Goal: Transaction & Acquisition: Book appointment/travel/reservation

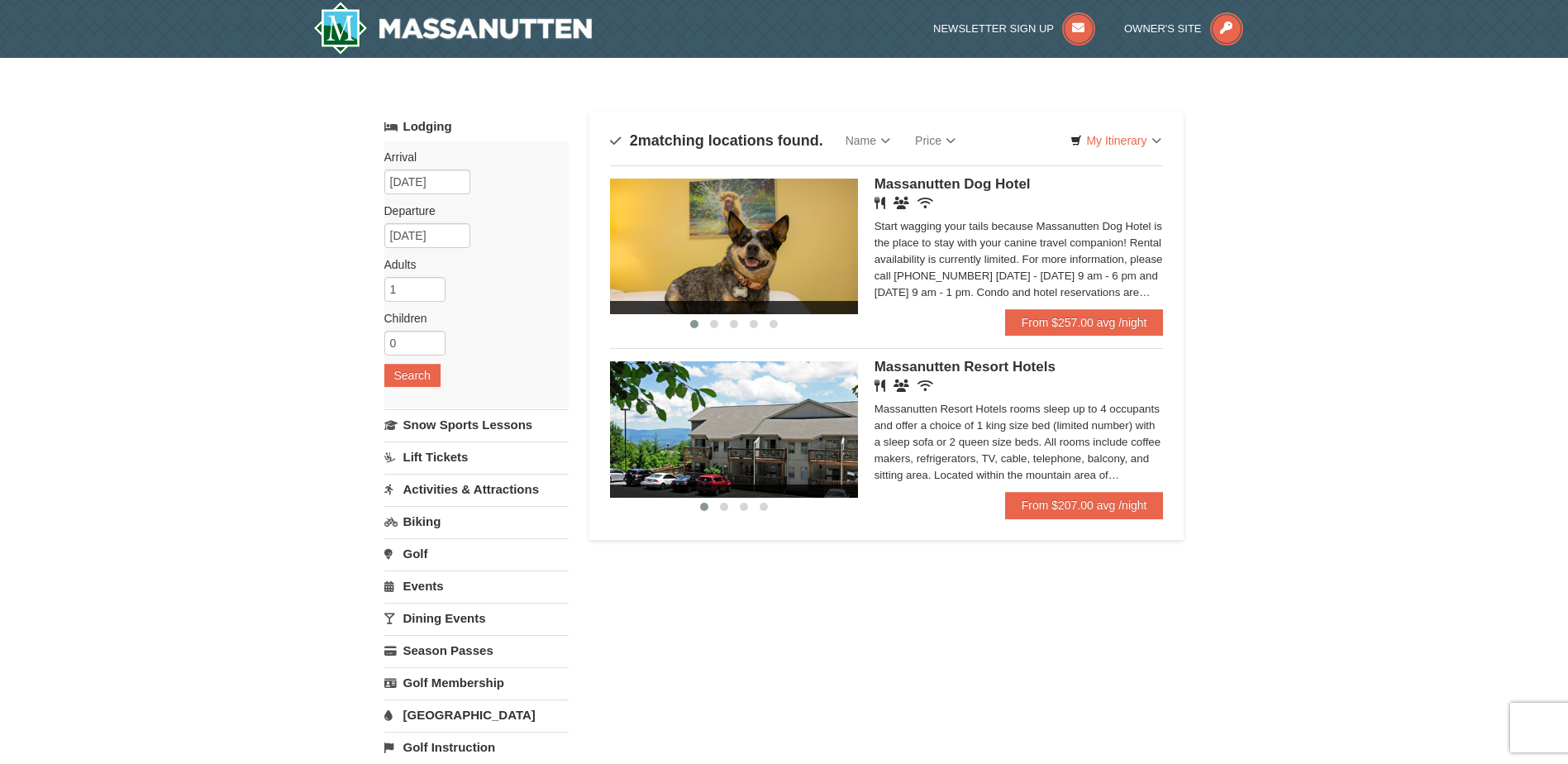
click at [996, 373] on span "Massanutten Resort Hotels" at bounding box center [966, 366] width 181 height 16
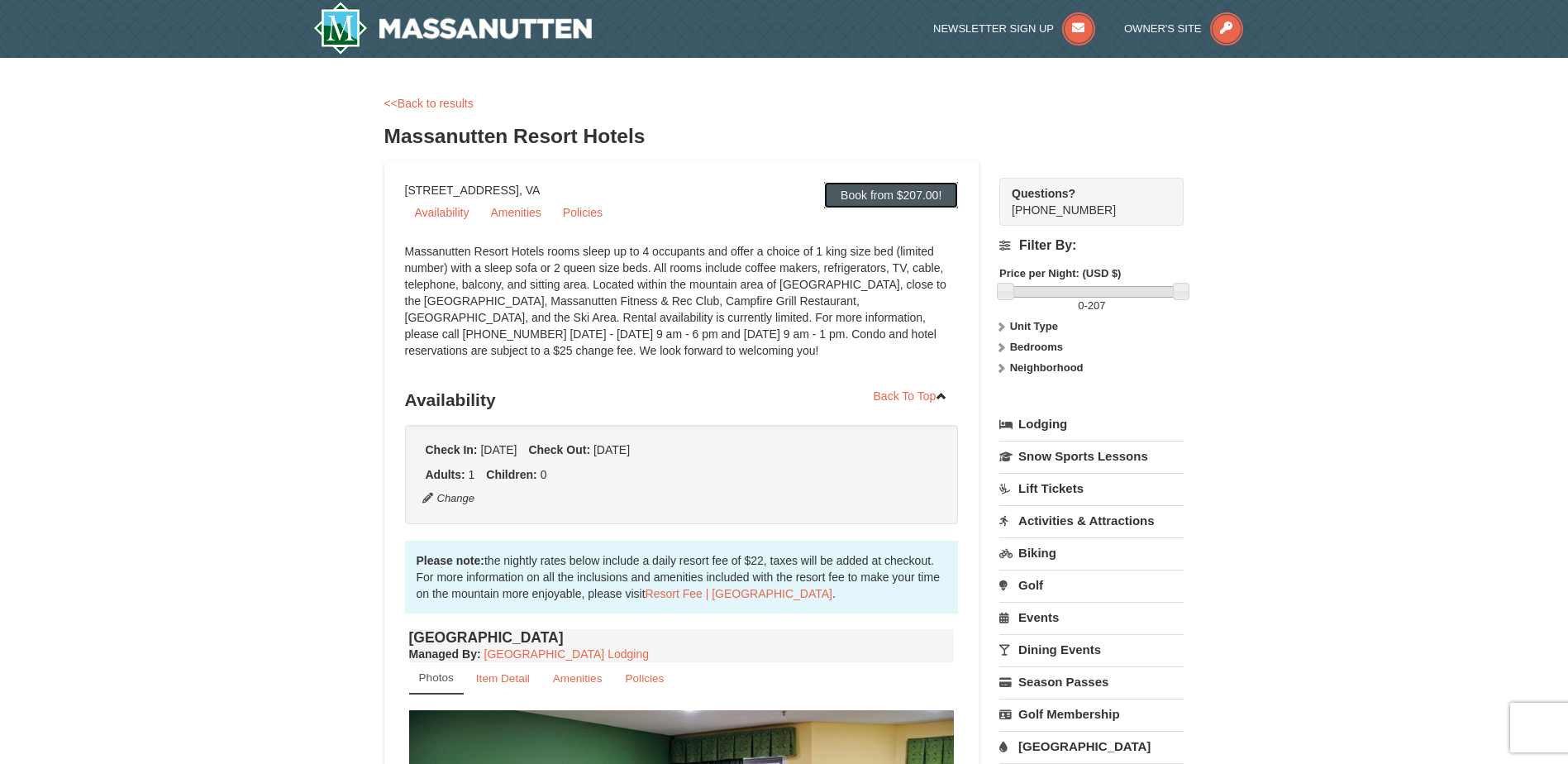
click at [921, 188] on link "Book from $207.00!" at bounding box center [891, 195] width 134 height 27
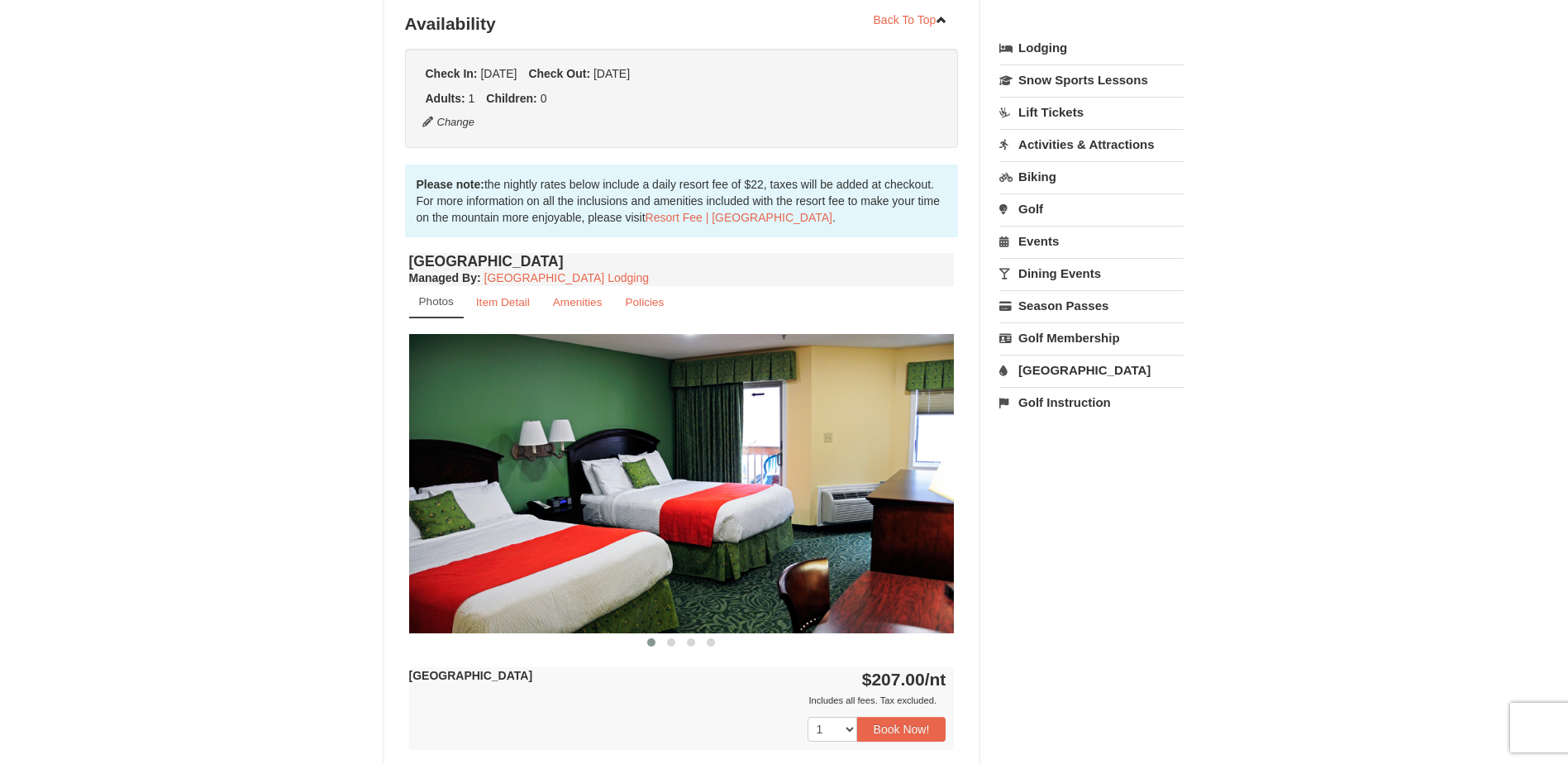
scroll to position [383, 0]
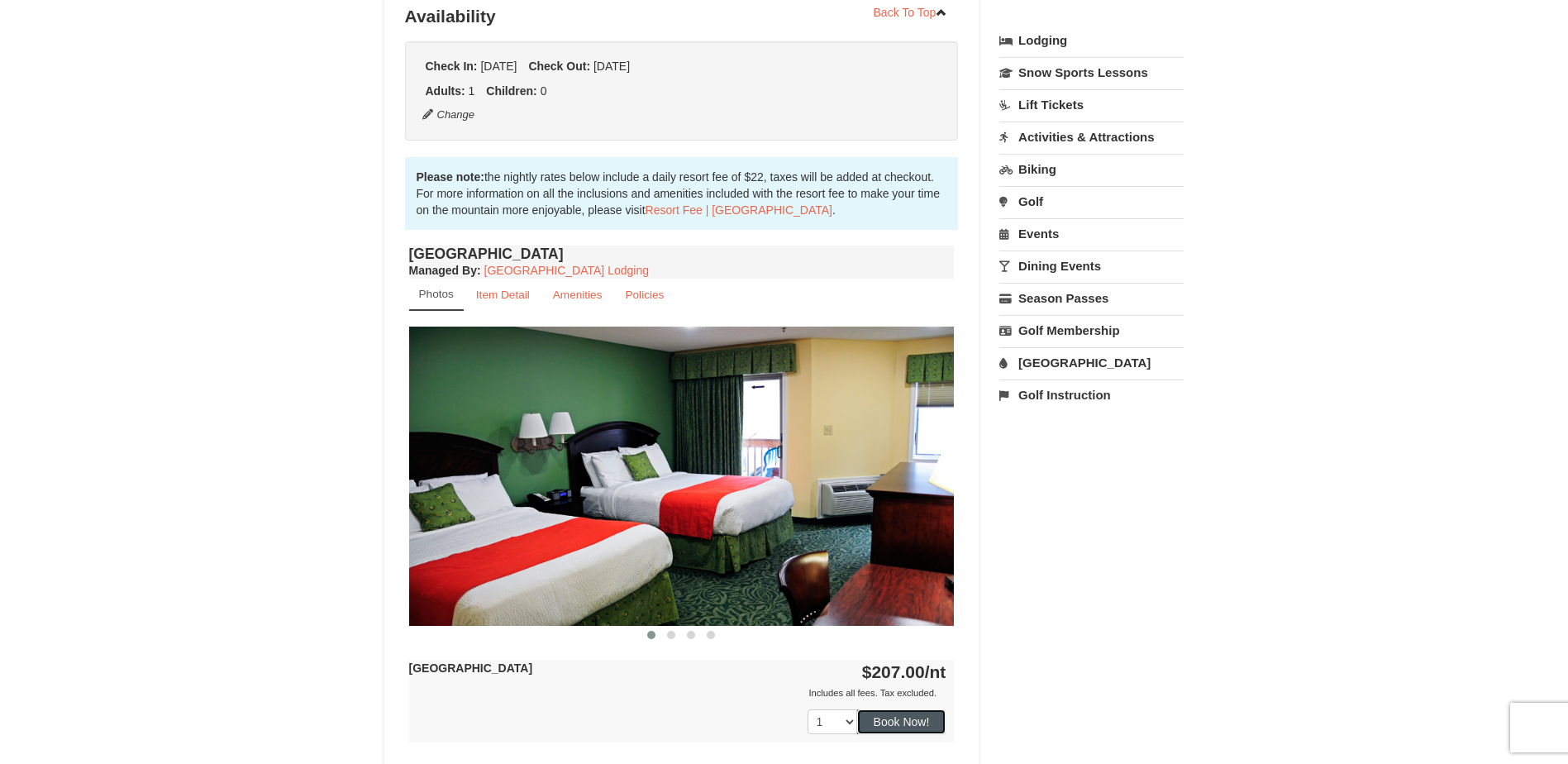
click at [910, 721] on button "Book Now!" at bounding box center [902, 722] width 90 height 25
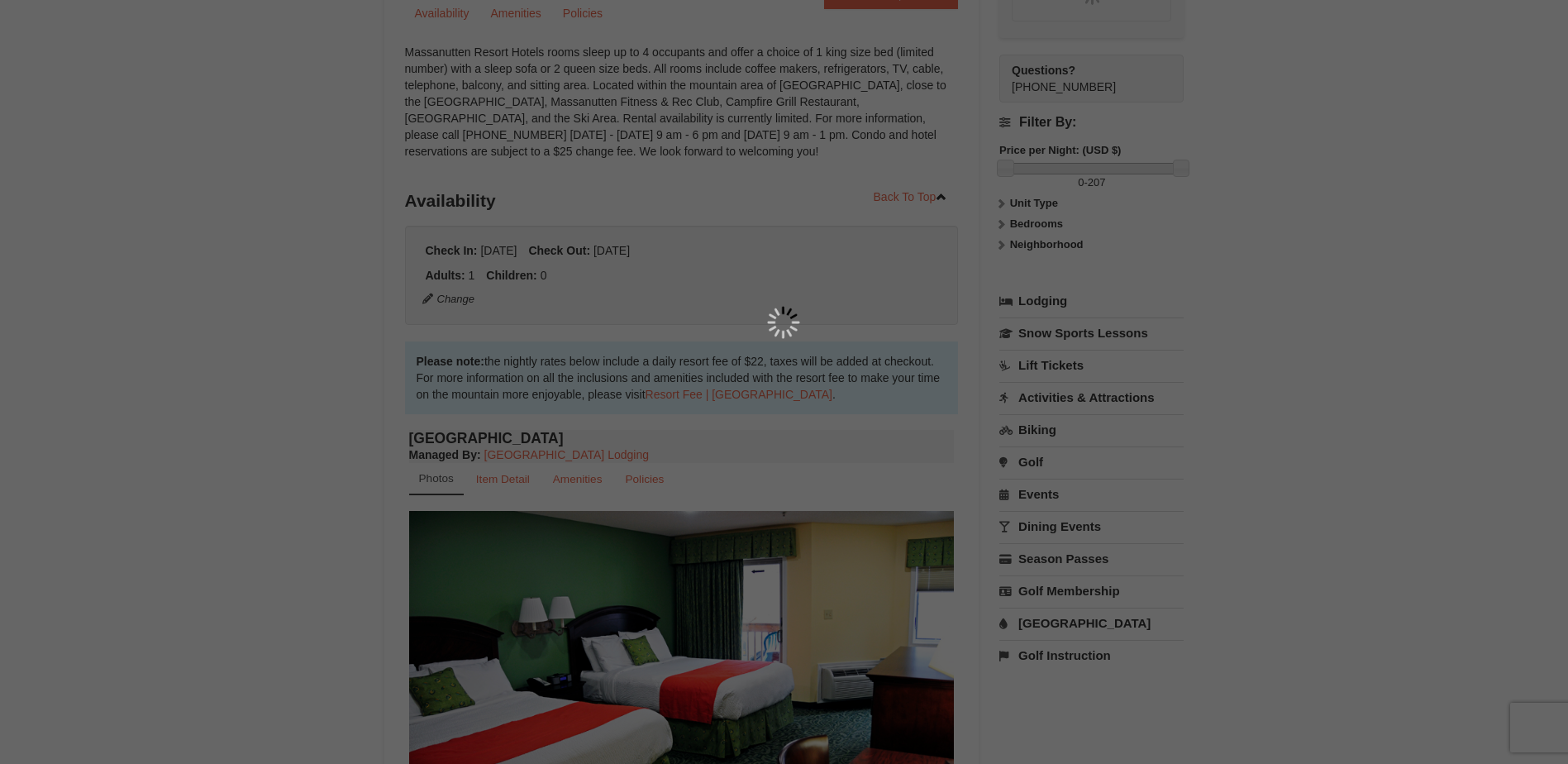
scroll to position [161, 0]
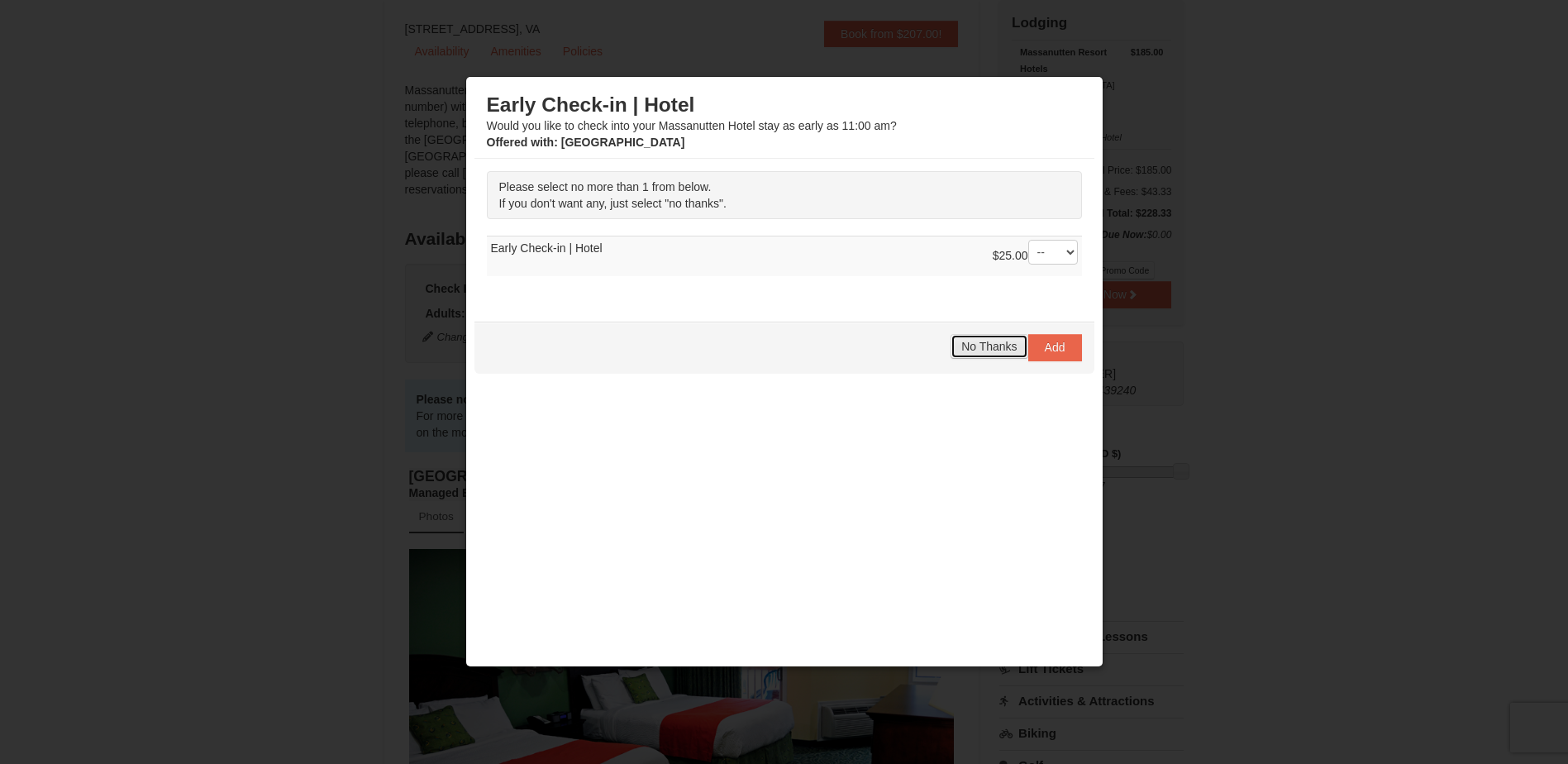
click at [989, 347] on span "No Thanks" at bounding box center [990, 346] width 55 height 13
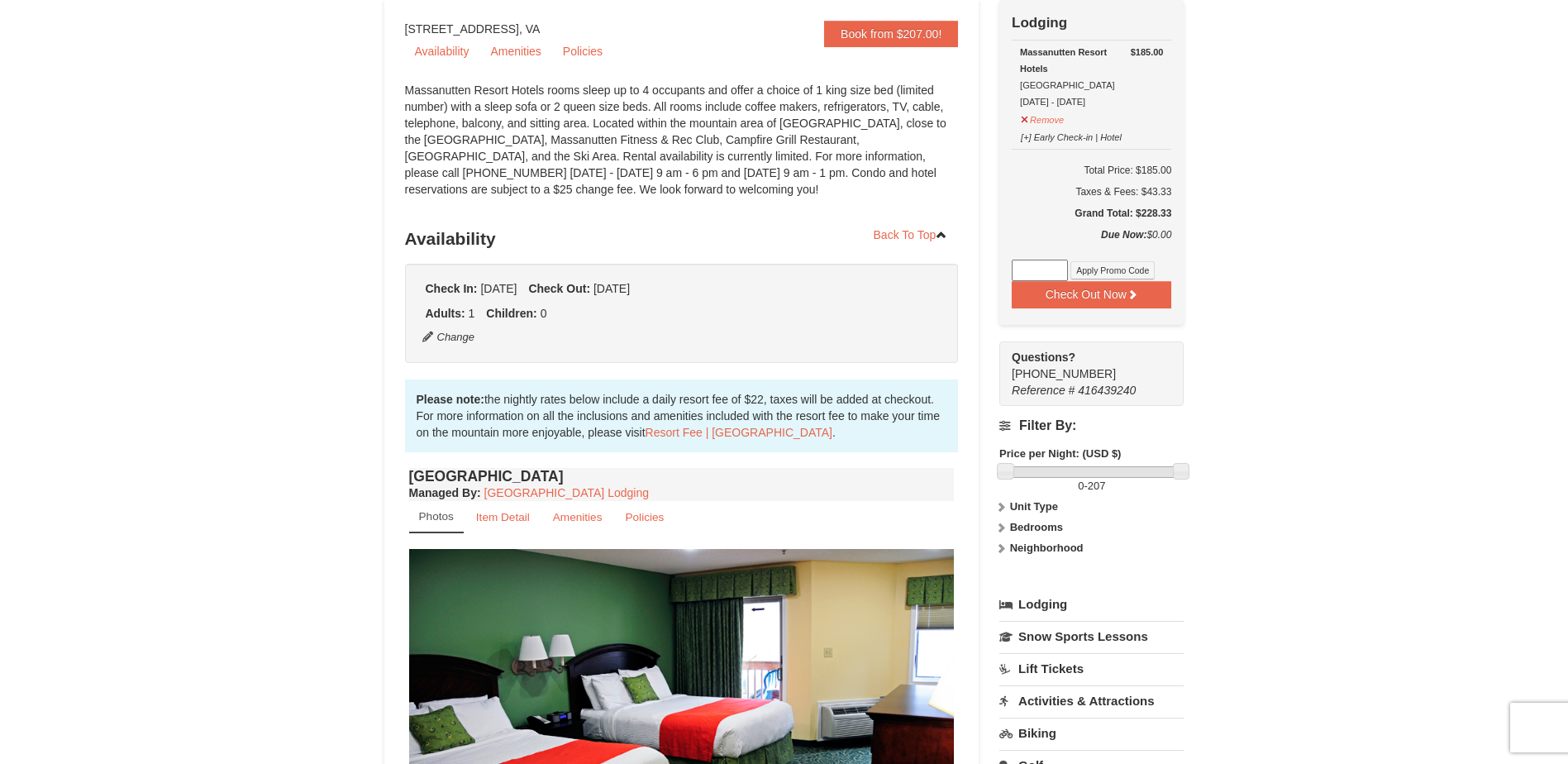
scroll to position [0, 0]
